Goal: Information Seeking & Learning: Learn about a topic

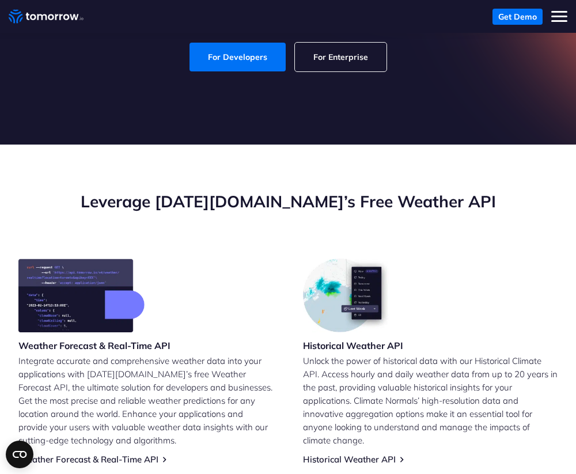
scroll to position [292, 0]
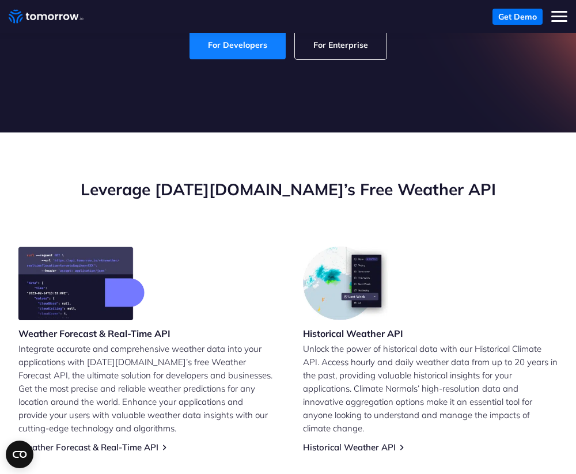
click at [241, 47] on link "For Developers" at bounding box center [237, 45] width 96 height 29
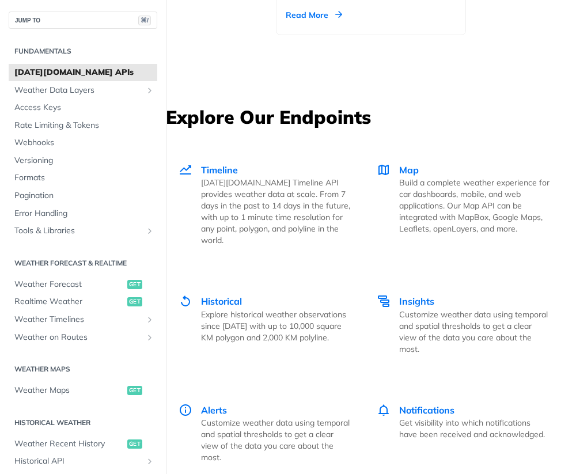
scroll to position [2158, 0]
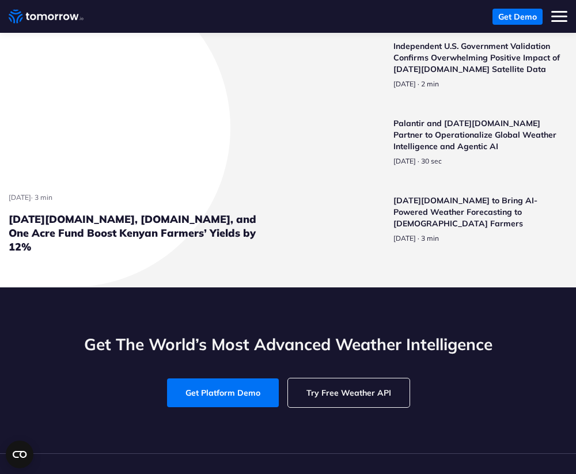
scroll to position [2591, 0]
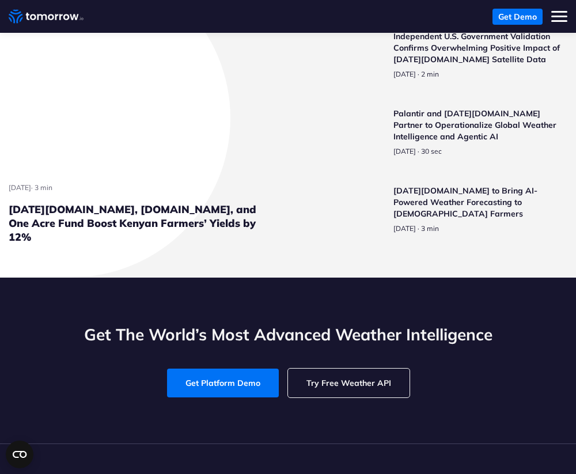
scroll to position [2586, 0]
